Goal: Register for event/course

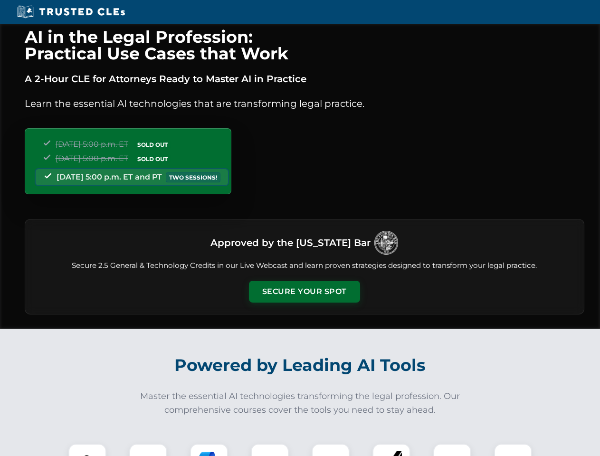
click at [304, 292] on button "Secure Your Spot" at bounding box center [304, 292] width 111 height 22
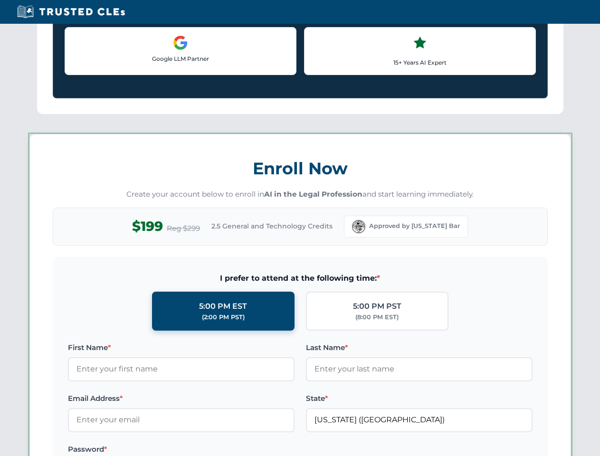
click at [209, 450] on label "Password *" at bounding box center [181, 449] width 227 height 11
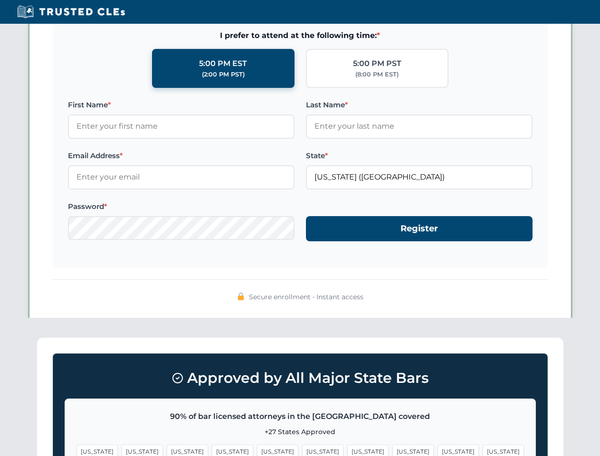
click at [438, 450] on span "[US_STATE]" at bounding box center [458, 452] width 41 height 14
